Goal: Find specific page/section: Find specific page/section

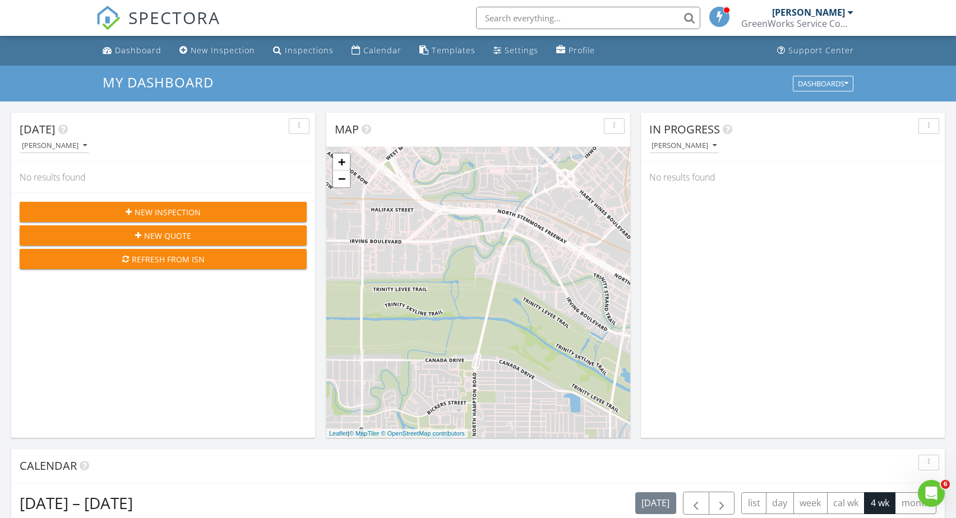
click at [515, 19] on input "text" at bounding box center [588, 18] width 224 height 22
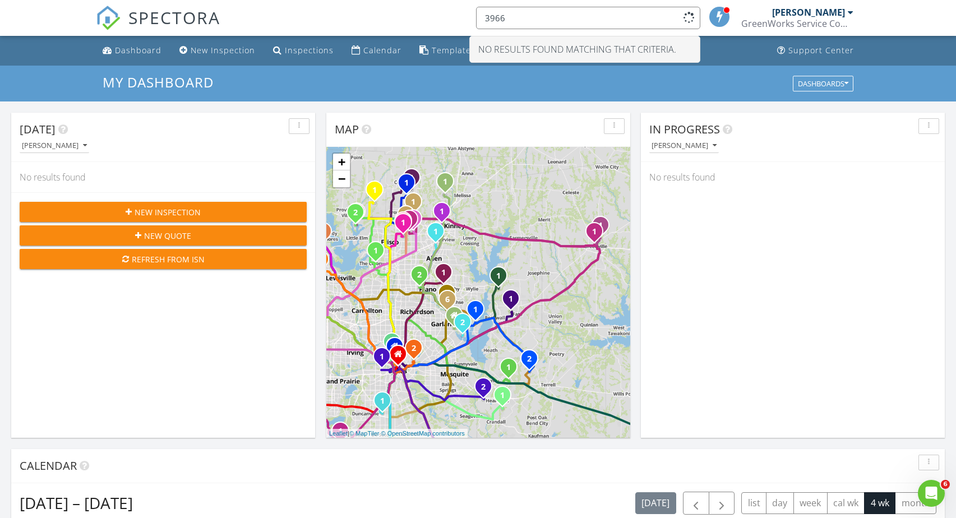
type input "3966 H"
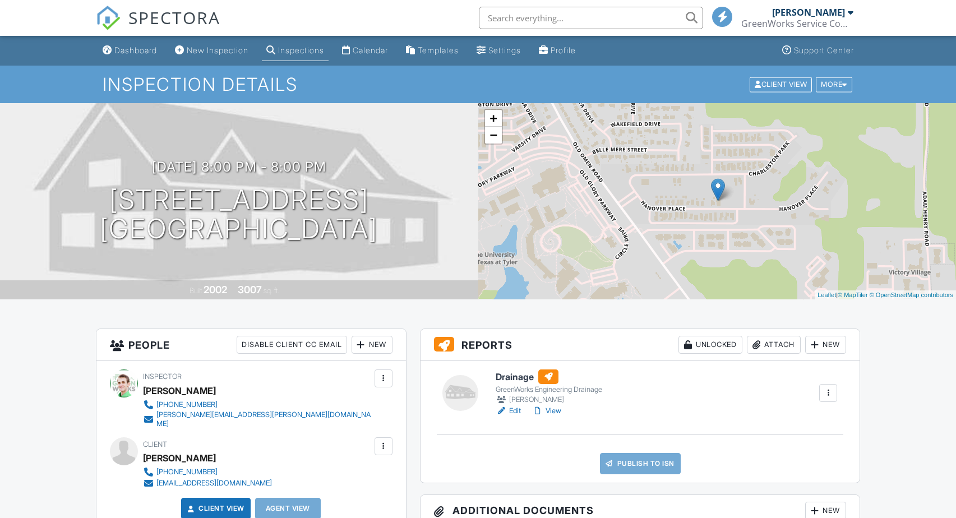
click at [511, 376] on h6 "Drainage" at bounding box center [549, 376] width 107 height 15
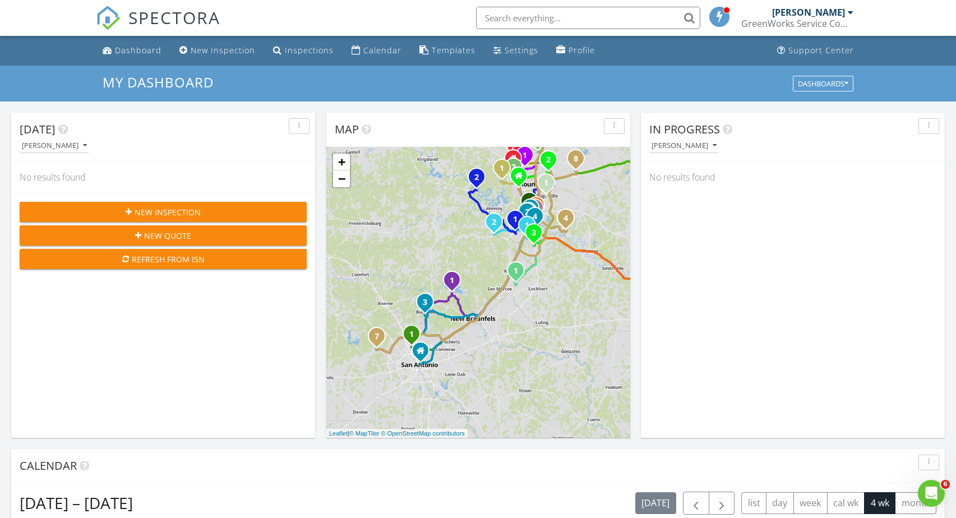
click at [516, 24] on input "text" at bounding box center [588, 18] width 224 height 22
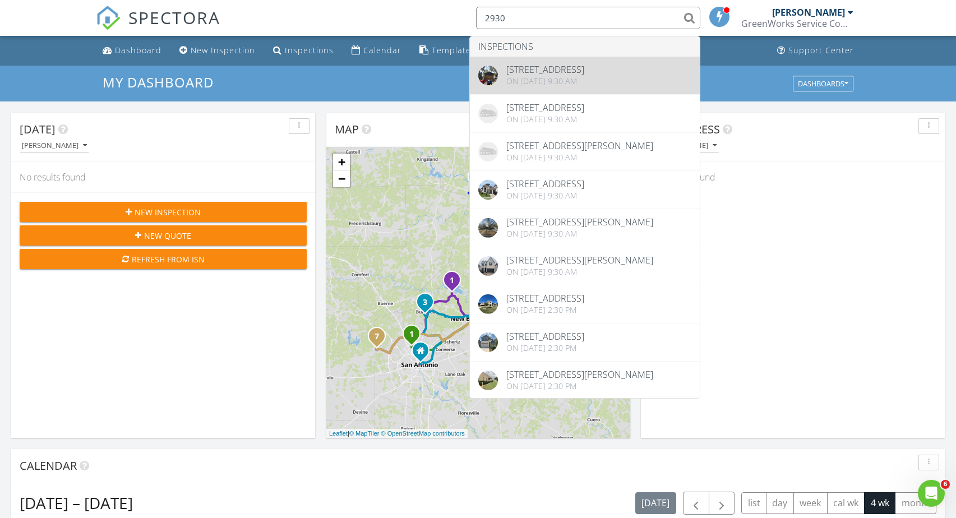
type input "2930"
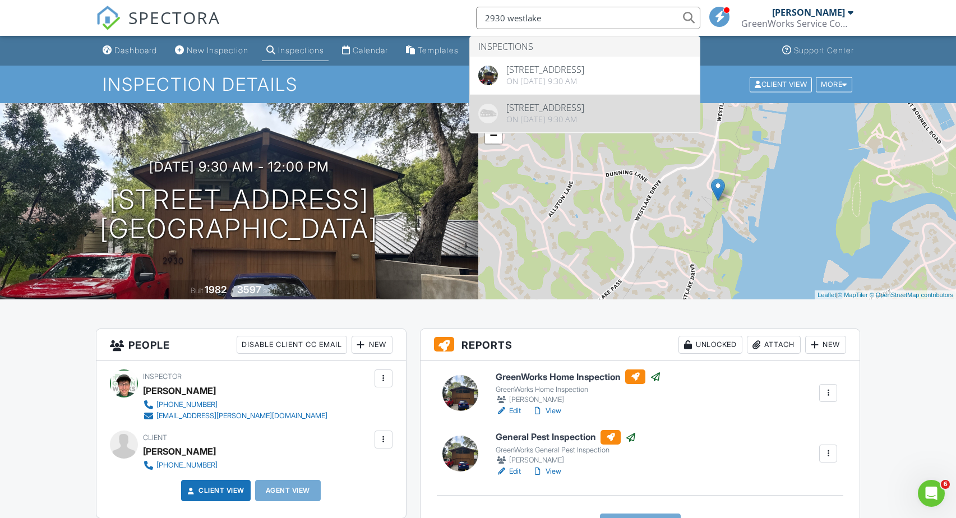
type input "2930 westlake"
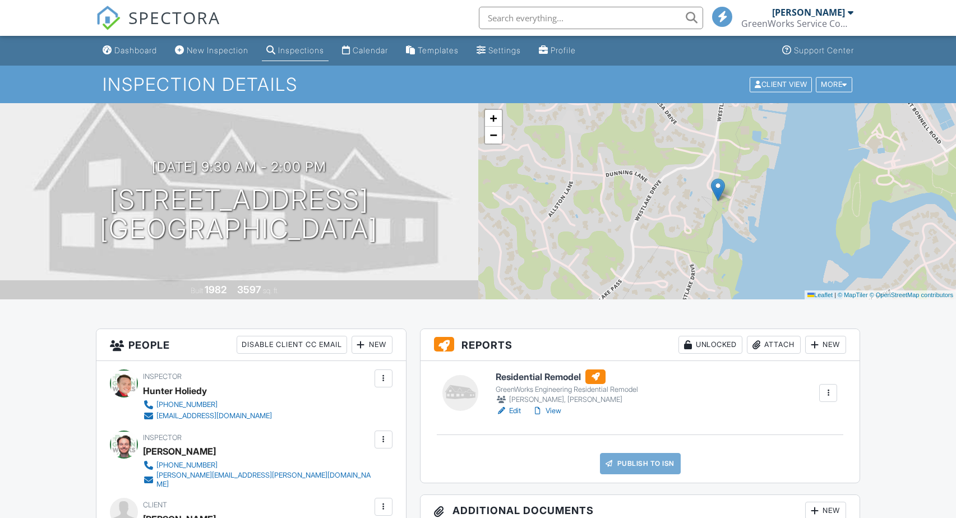
click at [521, 373] on h6 "Residential Remodel" at bounding box center [567, 376] width 142 height 15
